Goal: Task Accomplishment & Management: Manage account settings

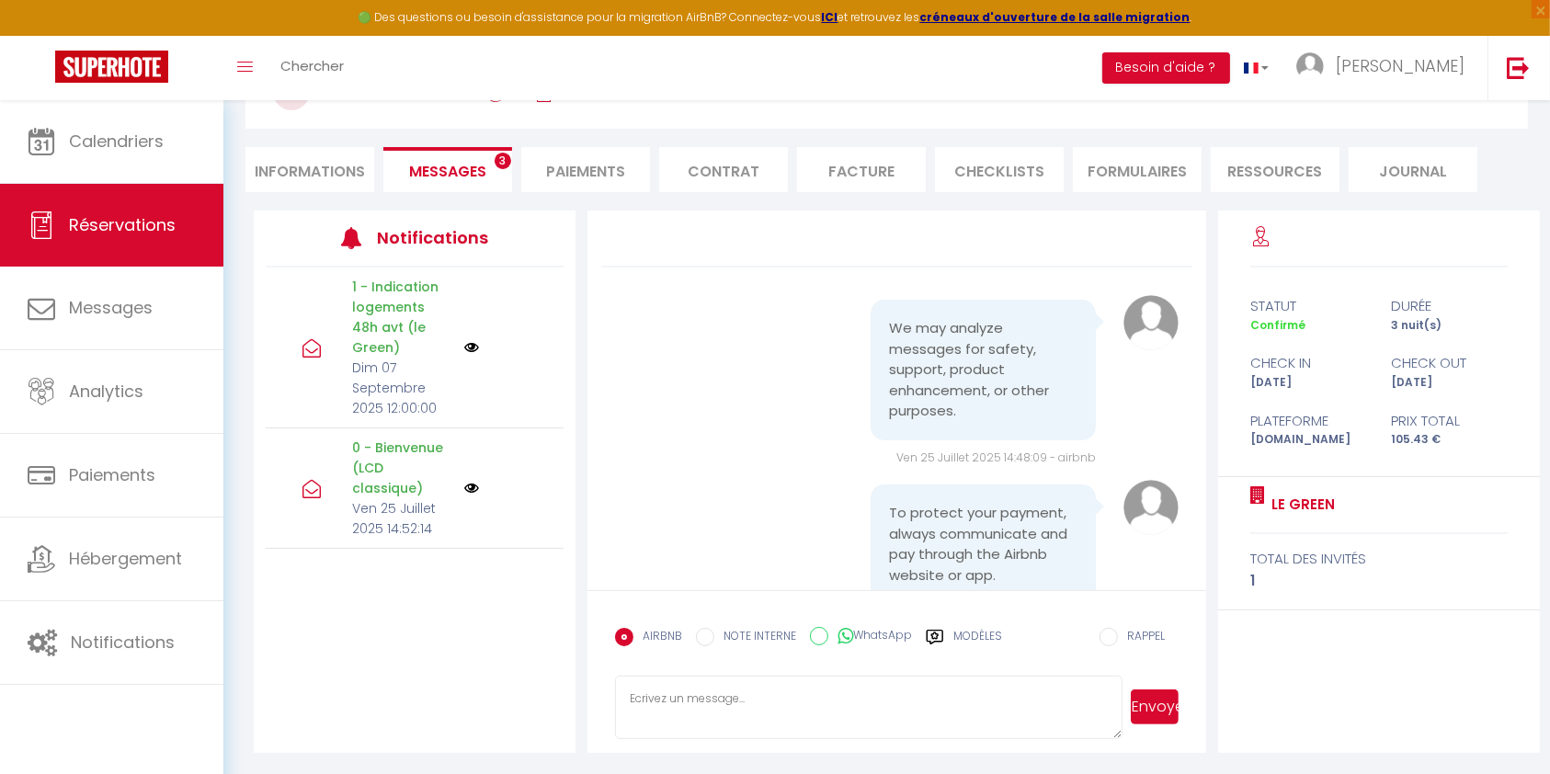
scroll to position [5599, 0]
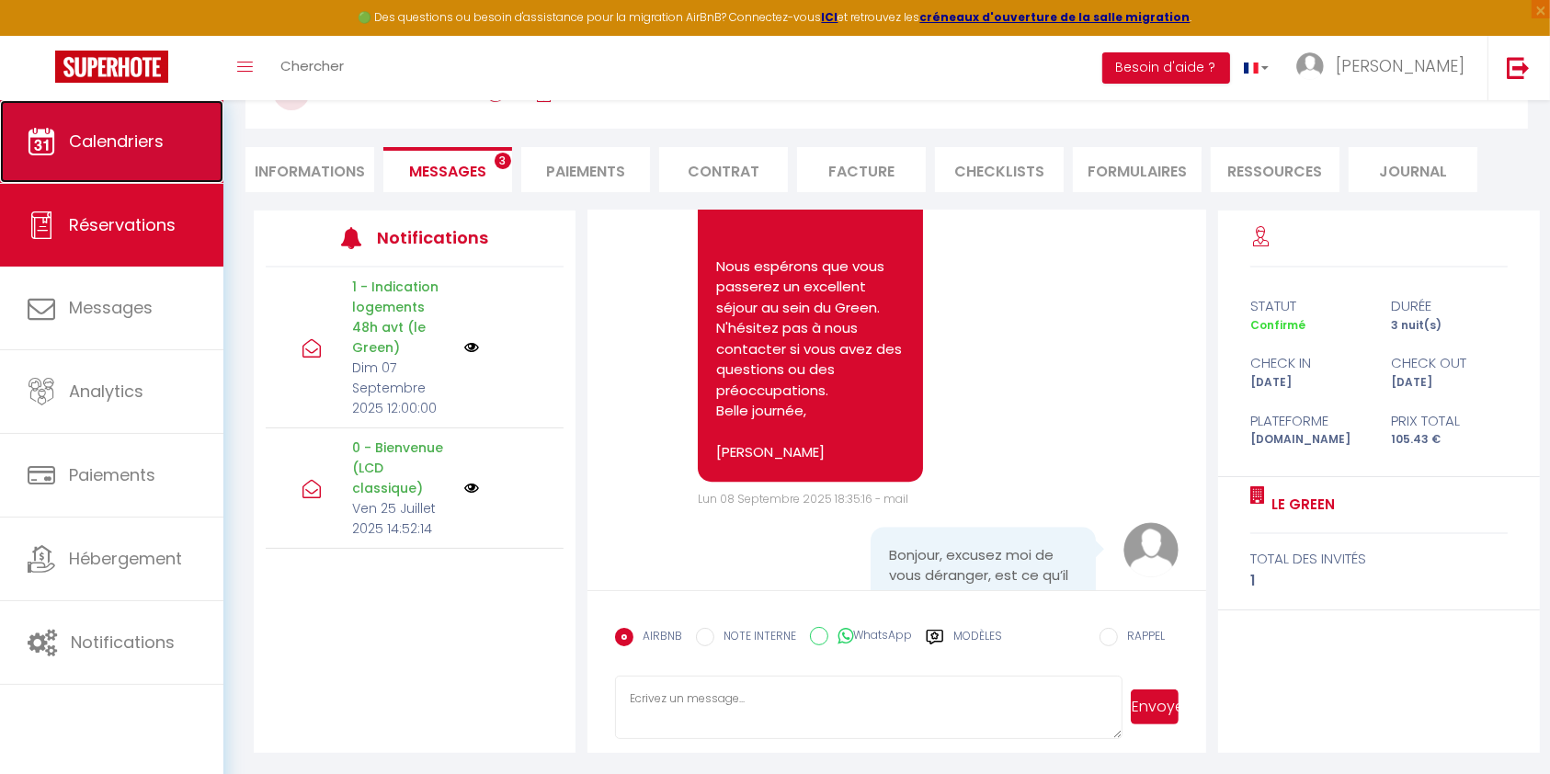
click at [131, 109] on link "Calendriers" at bounding box center [111, 141] width 223 height 83
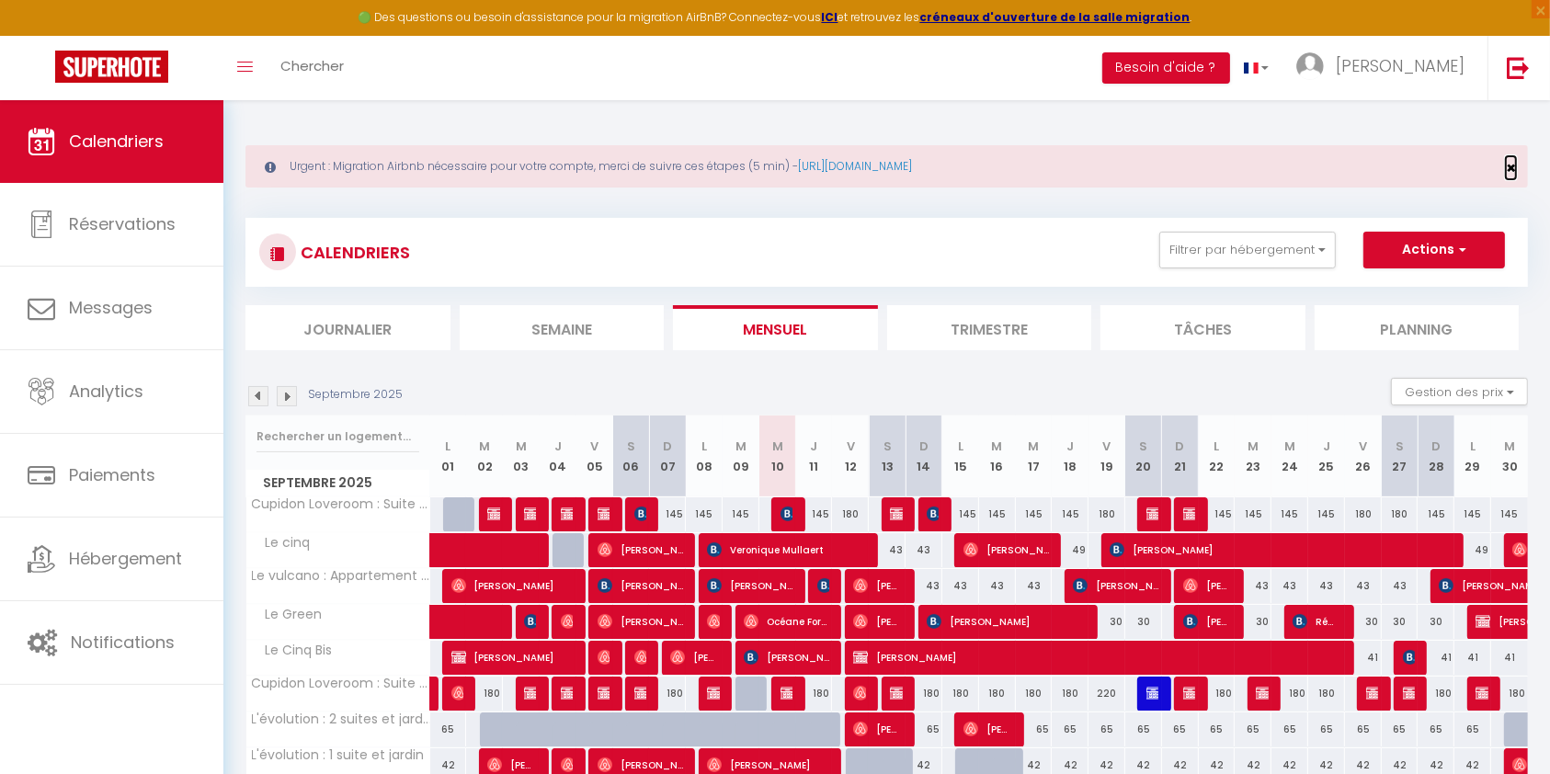
click at [1514, 172] on span "×" at bounding box center [1511, 167] width 10 height 23
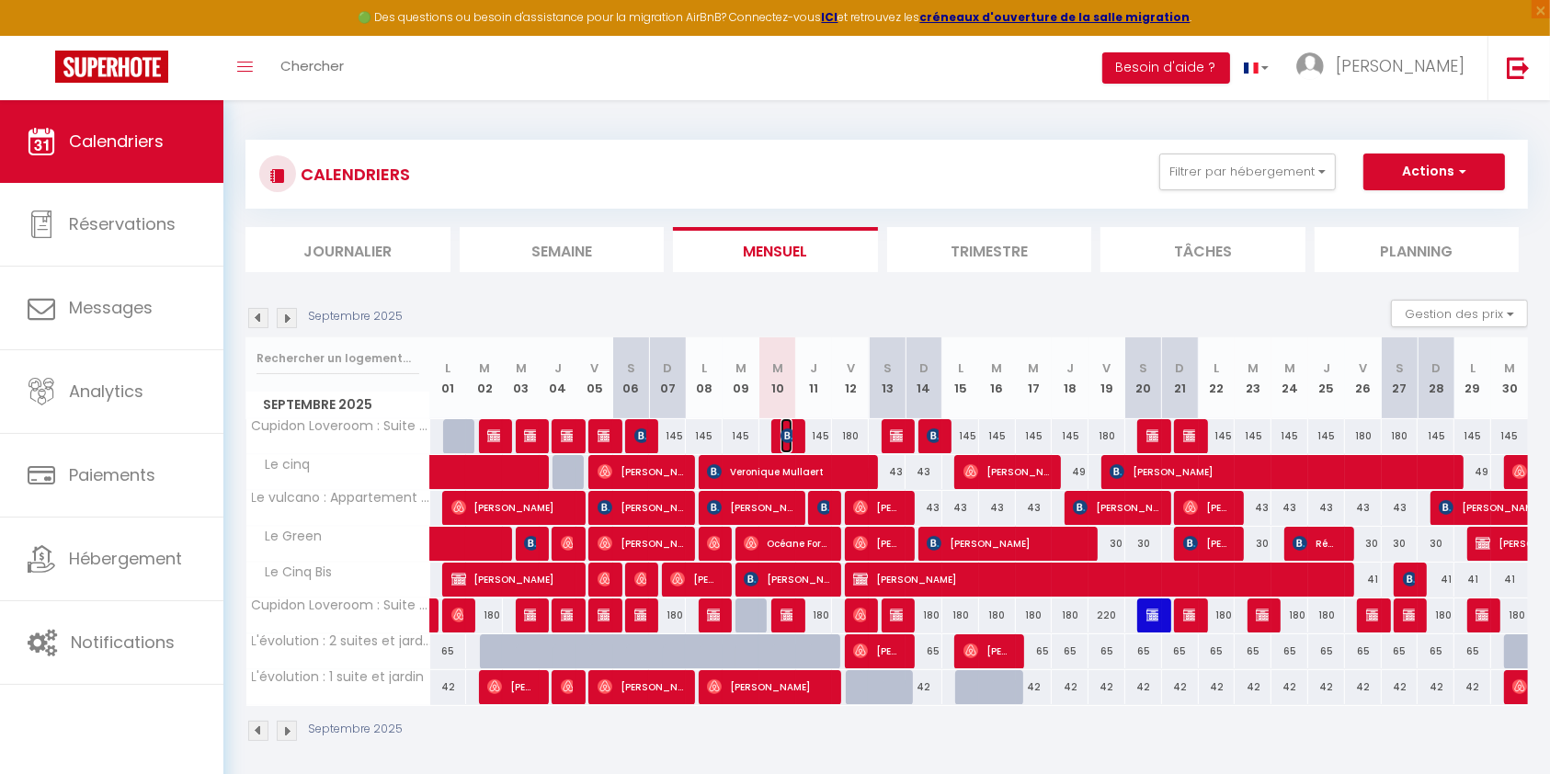
click at [784, 431] on img at bounding box center [788, 436] width 15 height 15
select select "OK"
select select "KO"
select select "0"
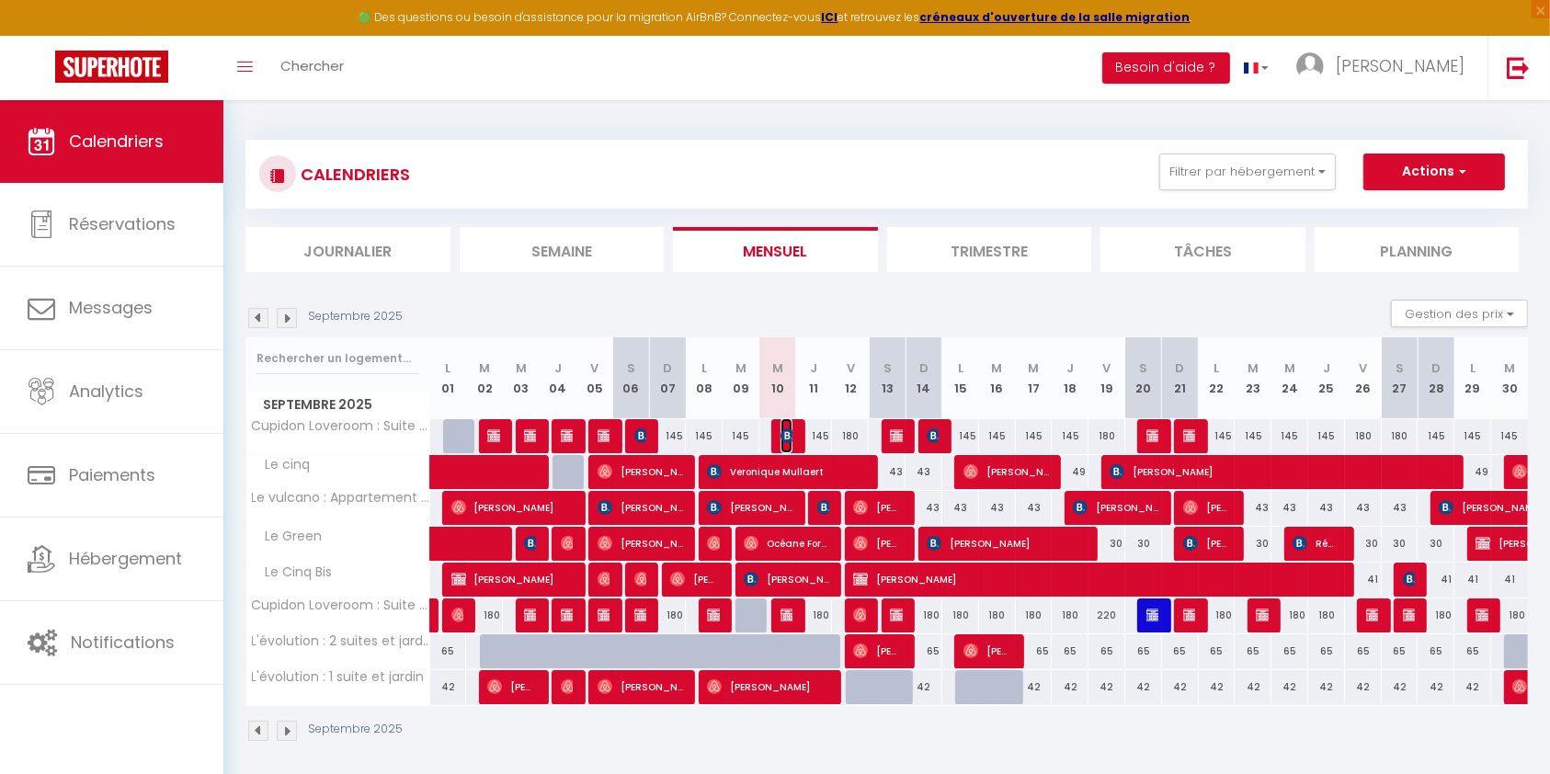
select select "1"
select select
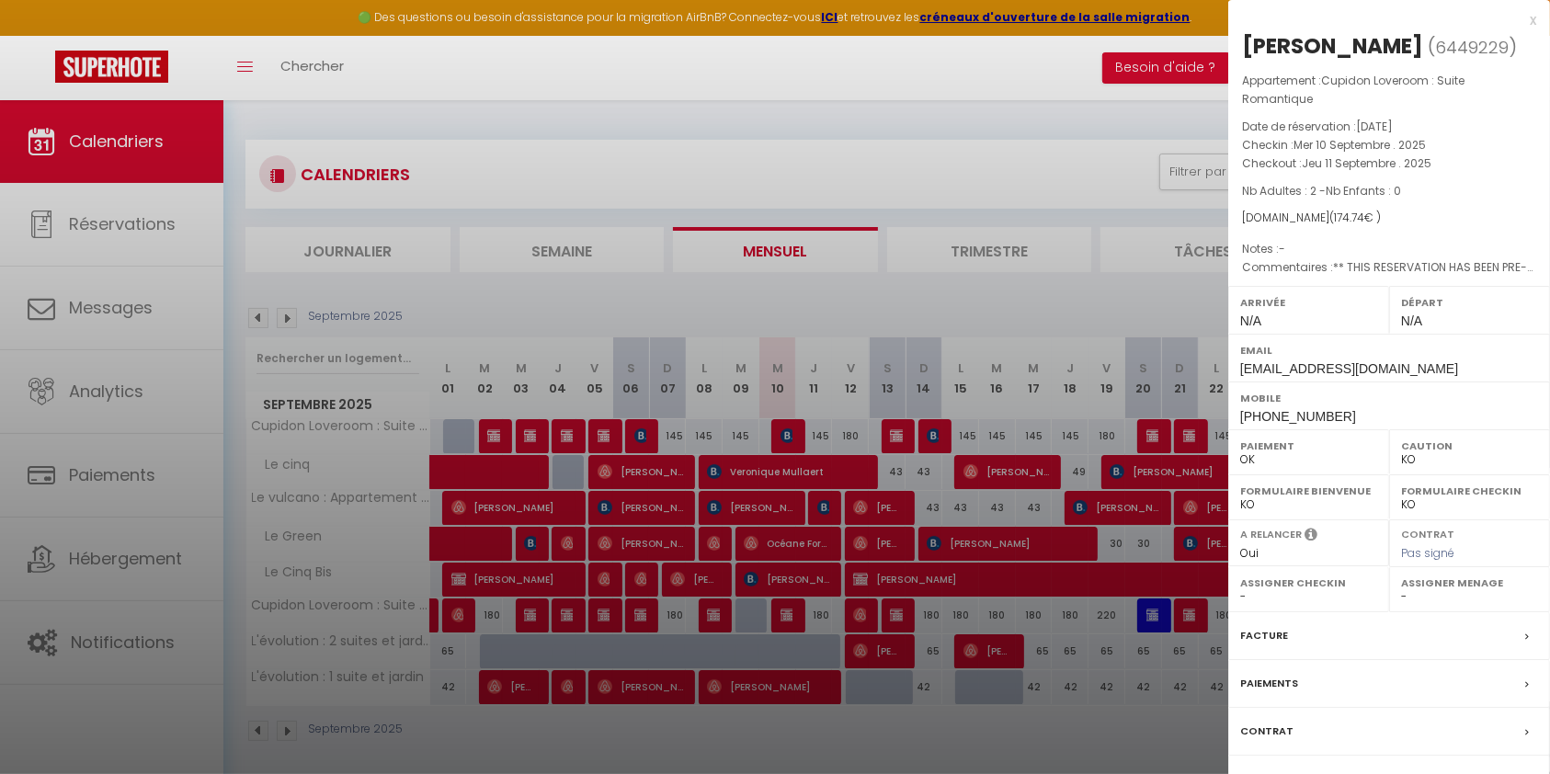
click at [1276, 626] on label "Facture" at bounding box center [1265, 635] width 48 height 19
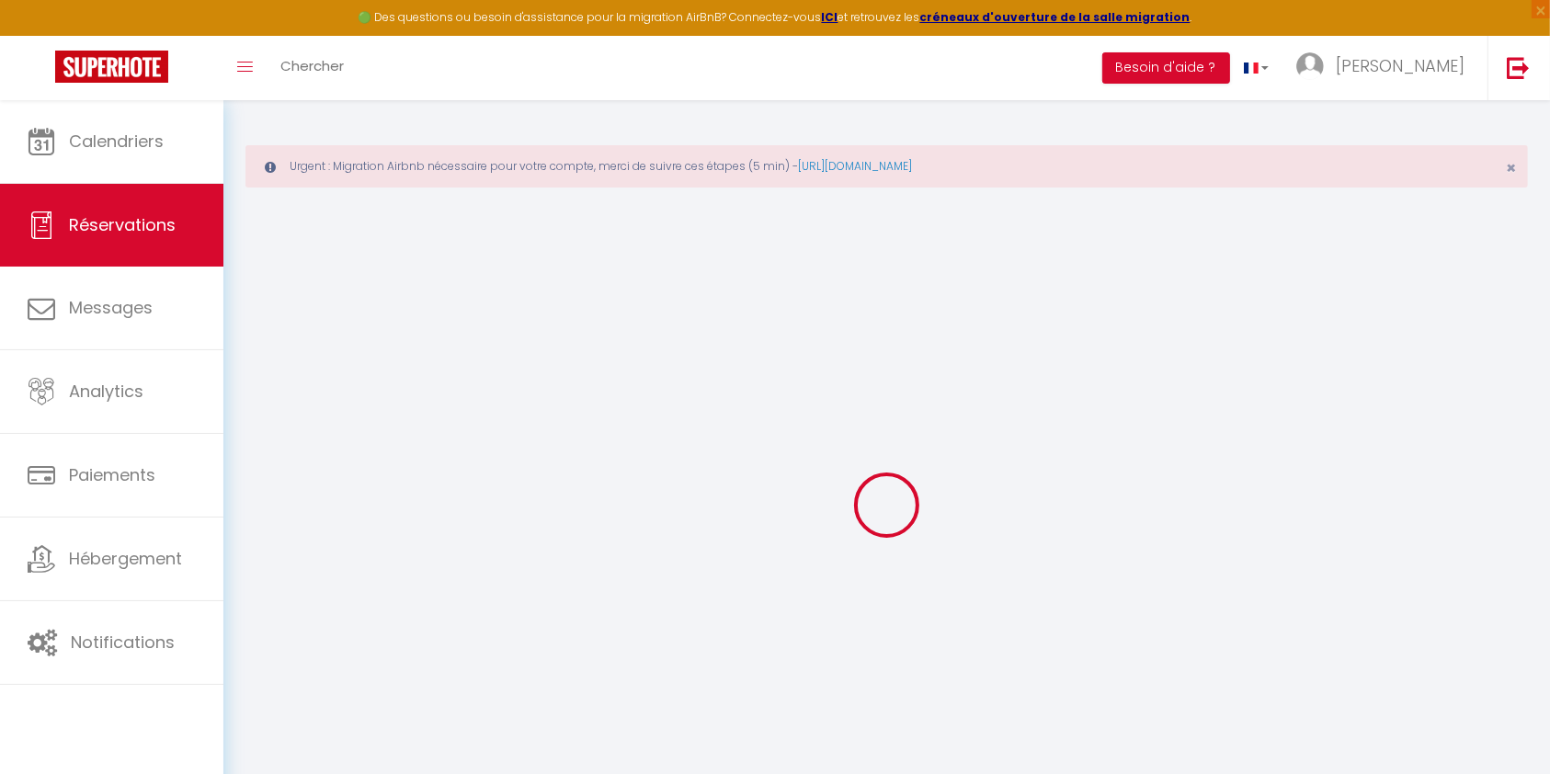
select select
type textarea "** THIS RESERVATION HAS BEEN PRE-PAID ** BOOKING NOTE : Payment charge is EUR 3…"
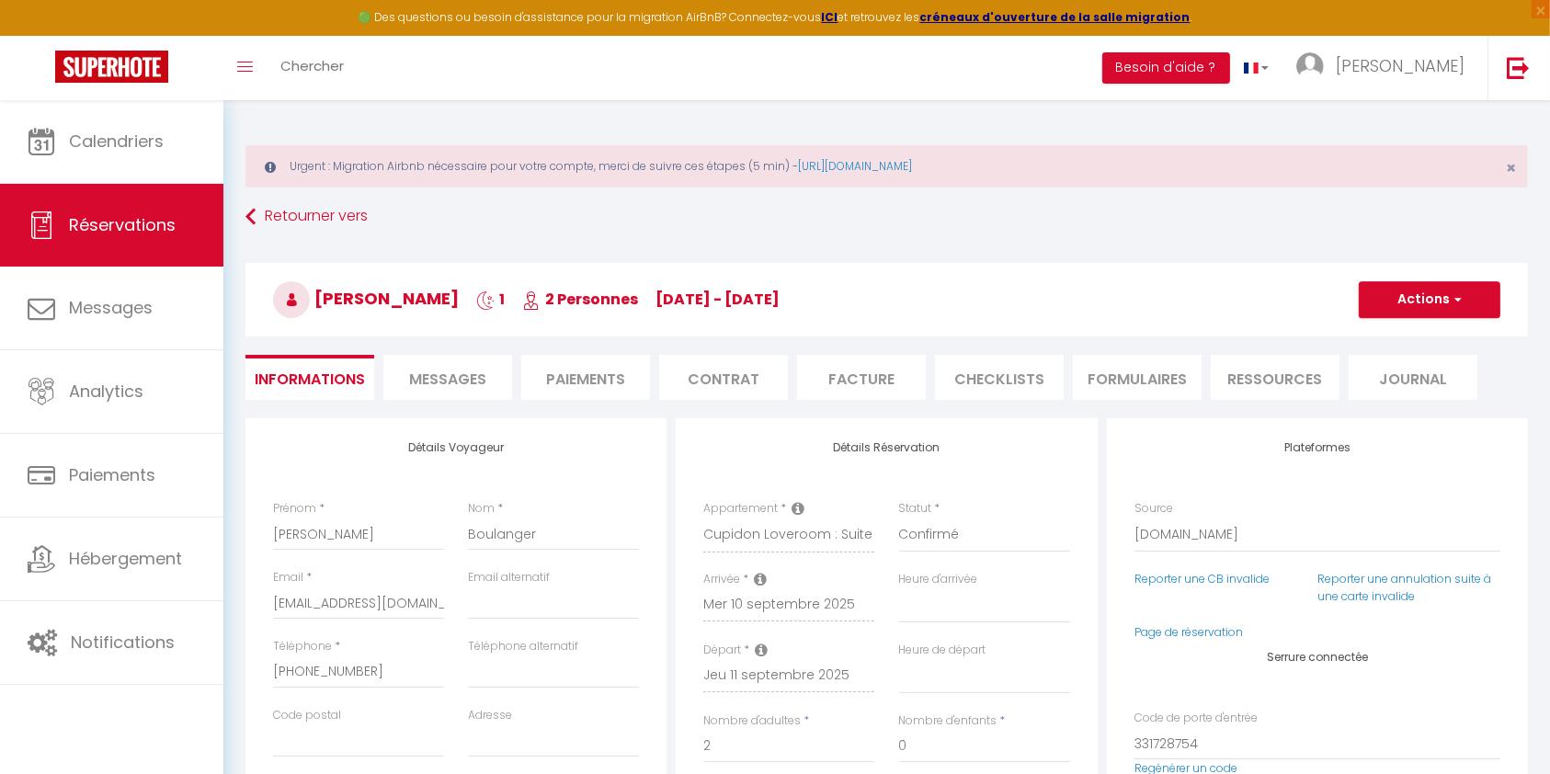
type input "4.64"
select select
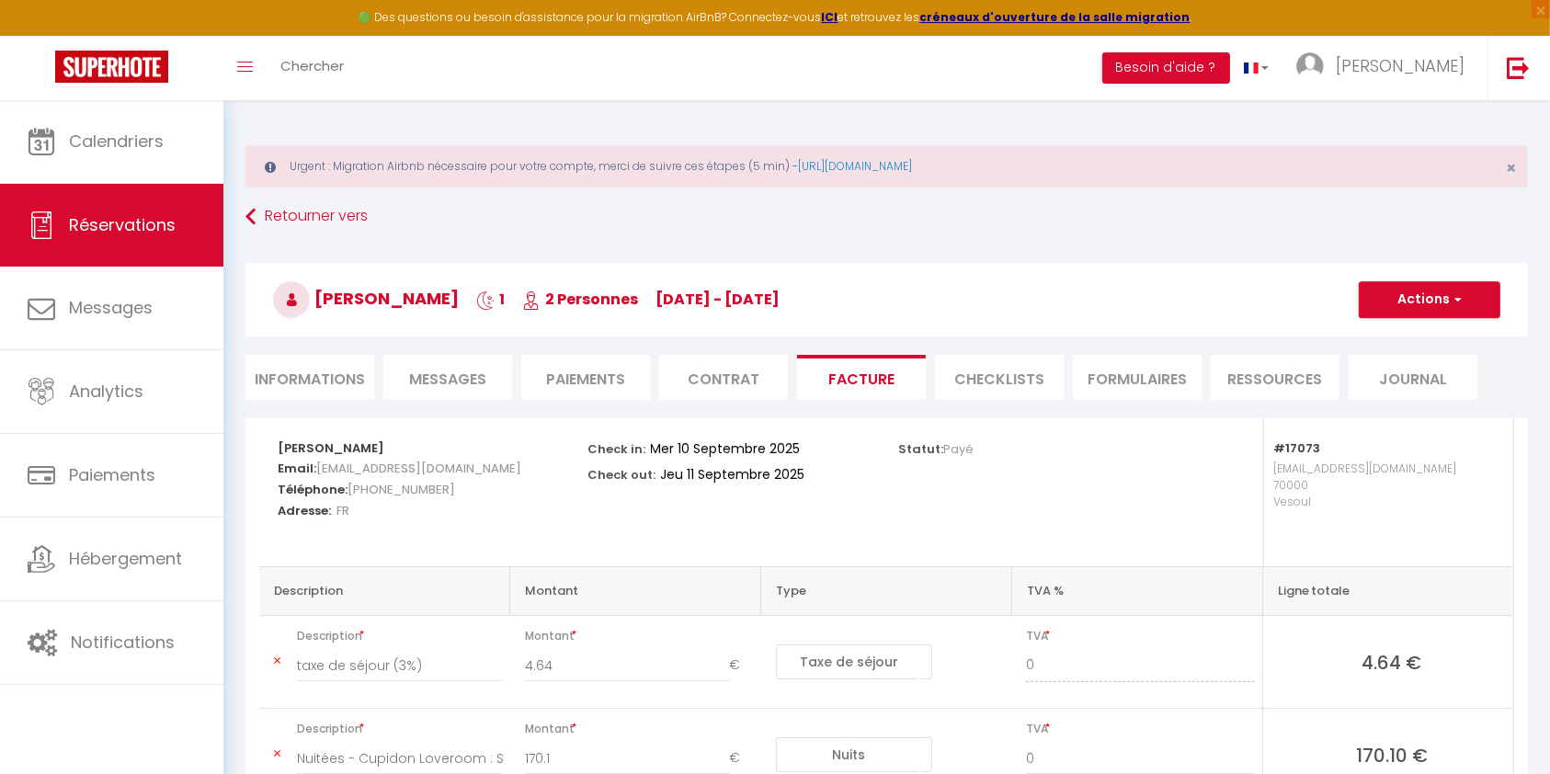
click at [324, 364] on li "Informations" at bounding box center [310, 377] width 129 height 45
select select
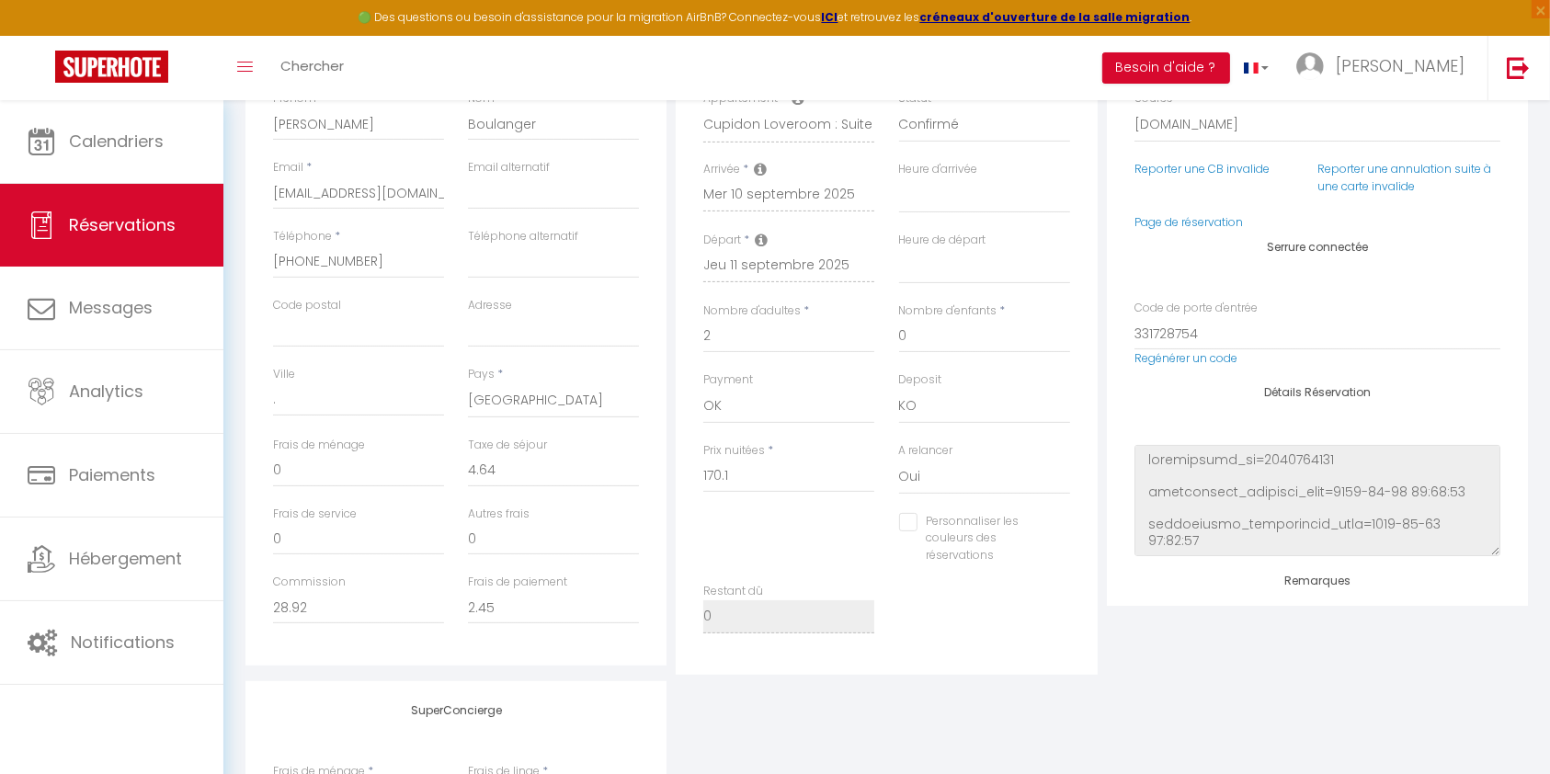
scroll to position [415, 0]
drag, startPoint x: 382, startPoint y: 253, endPoint x: 300, endPoint y: 252, distance: 81.9
click at [300, 252] on input "[PHONE_NUMBER]" at bounding box center [358, 257] width 171 height 33
